Goal: Check status: Check status

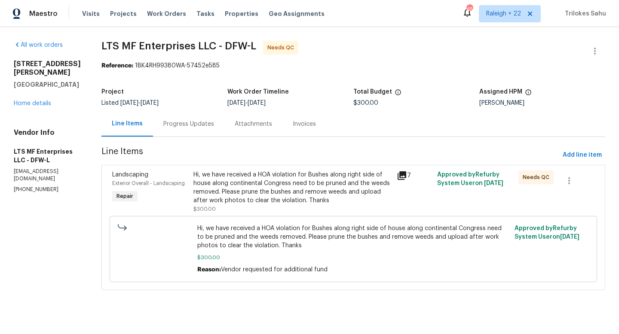
click at [204, 127] on div "Progress Updates" at bounding box center [188, 124] width 51 height 9
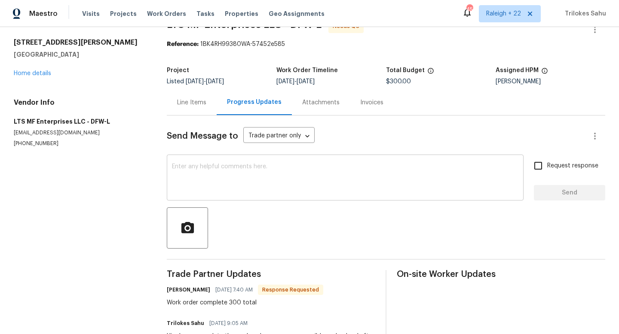
scroll to position [25, 0]
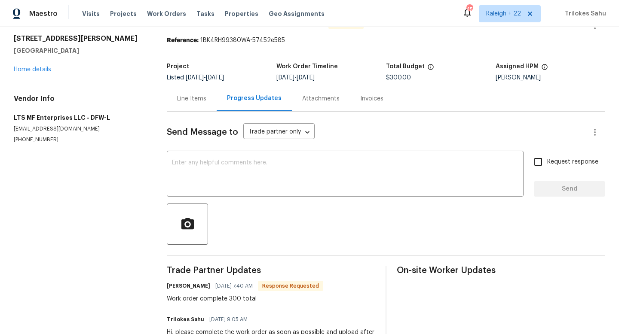
click at [195, 95] on div "Line Items" at bounding box center [191, 99] width 29 height 9
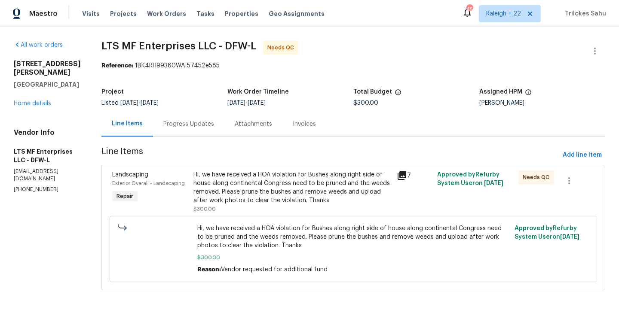
click at [250, 205] on div "Hi, we have received a HOA violation for Bushes along right side of house along…" at bounding box center [292, 192] width 198 height 43
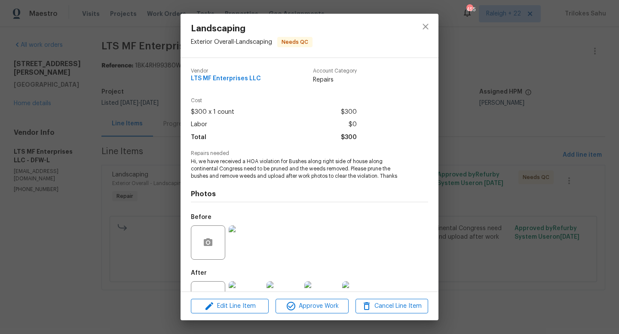
scroll to position [33, 0]
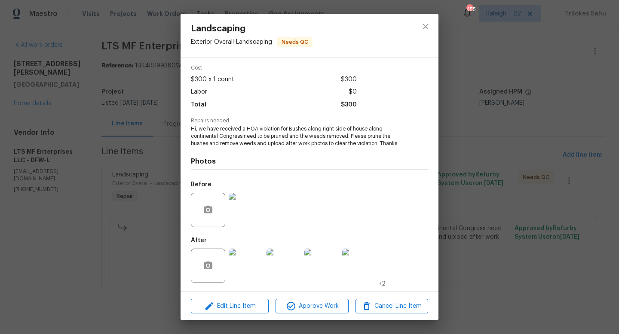
click at [253, 266] on img at bounding box center [246, 266] width 34 height 34
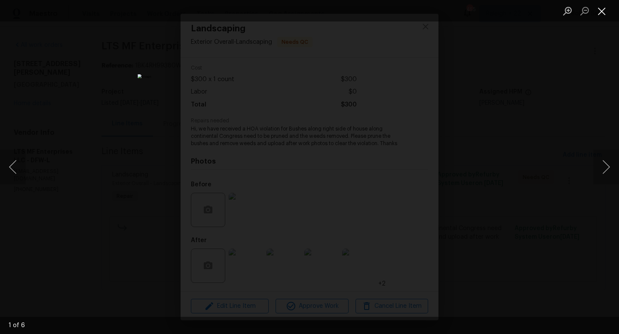
click at [604, 16] on button "Close lightbox" at bounding box center [601, 10] width 17 height 15
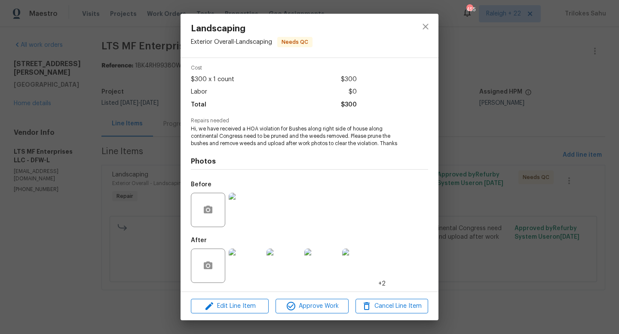
click at [248, 269] on img at bounding box center [246, 266] width 34 height 34
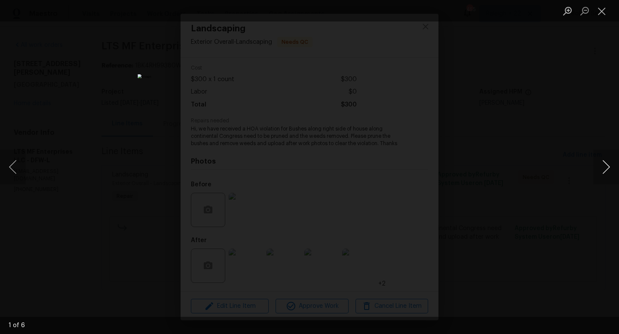
click at [607, 168] on button "Next image" at bounding box center [606, 167] width 26 height 34
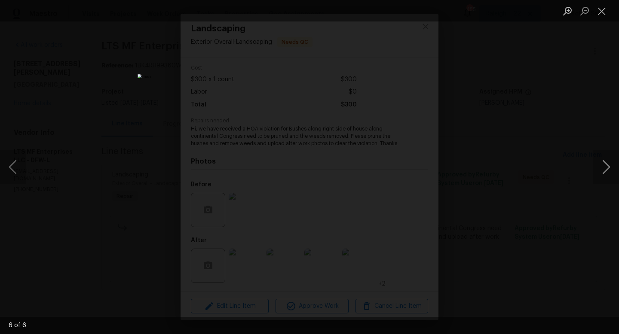
click at [607, 168] on button "Next image" at bounding box center [606, 167] width 26 height 34
click at [602, 15] on button "Close lightbox" at bounding box center [601, 10] width 17 height 15
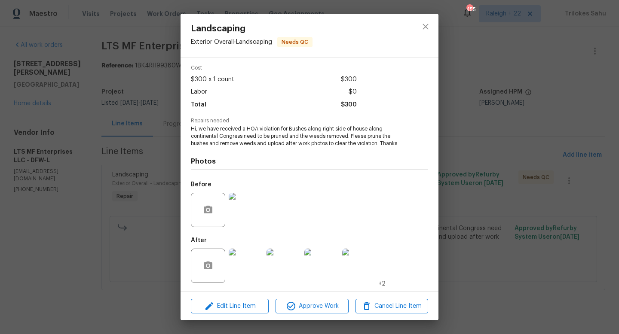
click at [248, 205] on img at bounding box center [246, 210] width 34 height 34
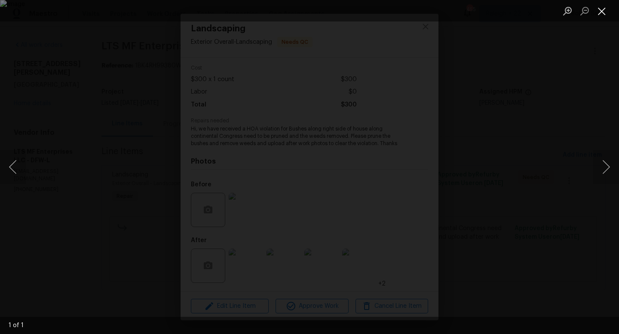
click at [603, 15] on button "Close lightbox" at bounding box center [601, 10] width 17 height 15
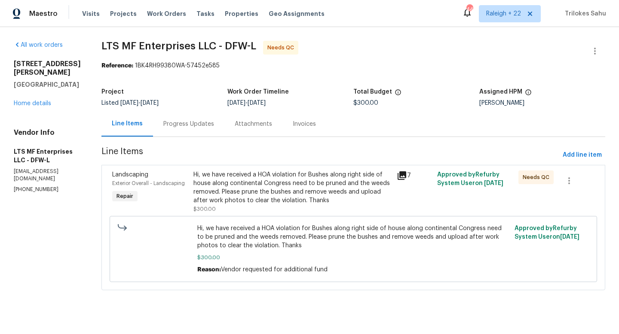
click at [241, 186] on div "Hi, we have received a HOA violation for Bushes along right side of house along…" at bounding box center [292, 188] width 198 height 34
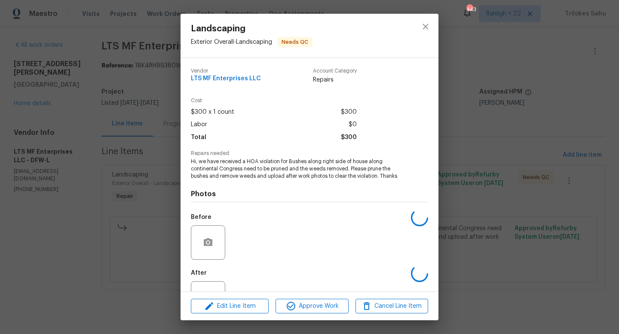
scroll to position [33, 0]
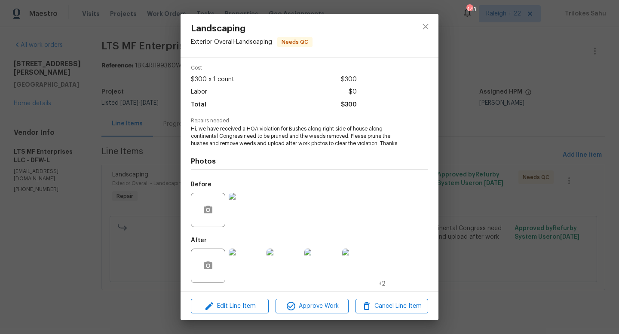
click at [248, 266] on img at bounding box center [246, 266] width 34 height 34
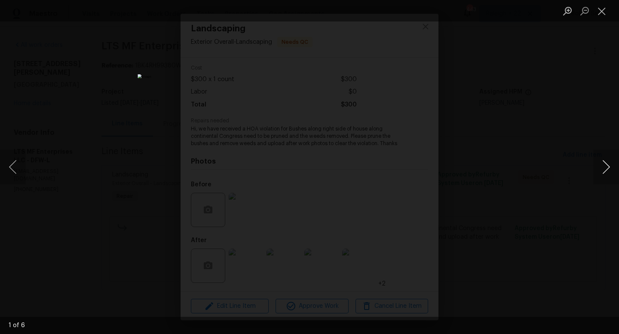
click at [605, 171] on button "Next image" at bounding box center [606, 167] width 26 height 34
click at [607, 167] on button "Next image" at bounding box center [606, 167] width 26 height 34
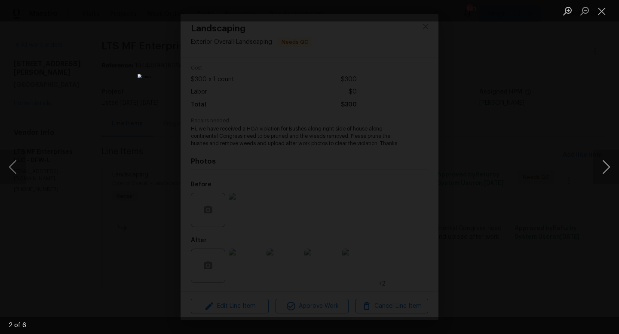
click at [607, 167] on button "Next image" at bounding box center [606, 167] width 26 height 34
click at [611, 168] on button "Next image" at bounding box center [606, 167] width 26 height 34
click at [610, 170] on button "Next image" at bounding box center [606, 167] width 26 height 34
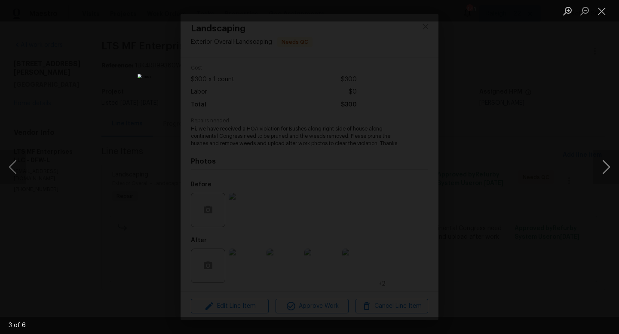
click at [610, 170] on button "Next image" at bounding box center [606, 167] width 26 height 34
